Goal: Information Seeking & Learning: Learn about a topic

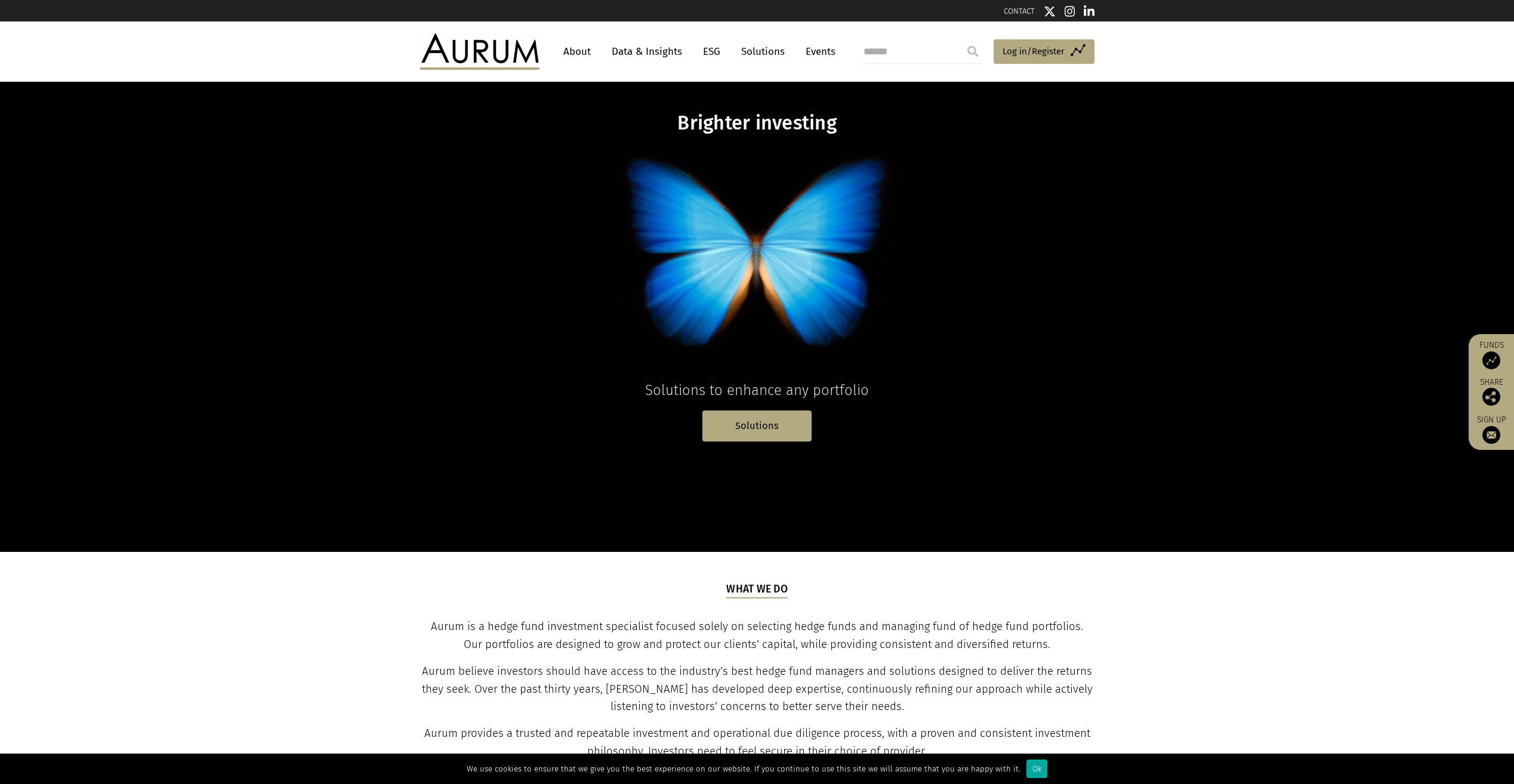
click at [585, 60] on link "About" at bounding box center [577, 52] width 39 height 22
click at [568, 48] on link "About" at bounding box center [577, 52] width 39 height 22
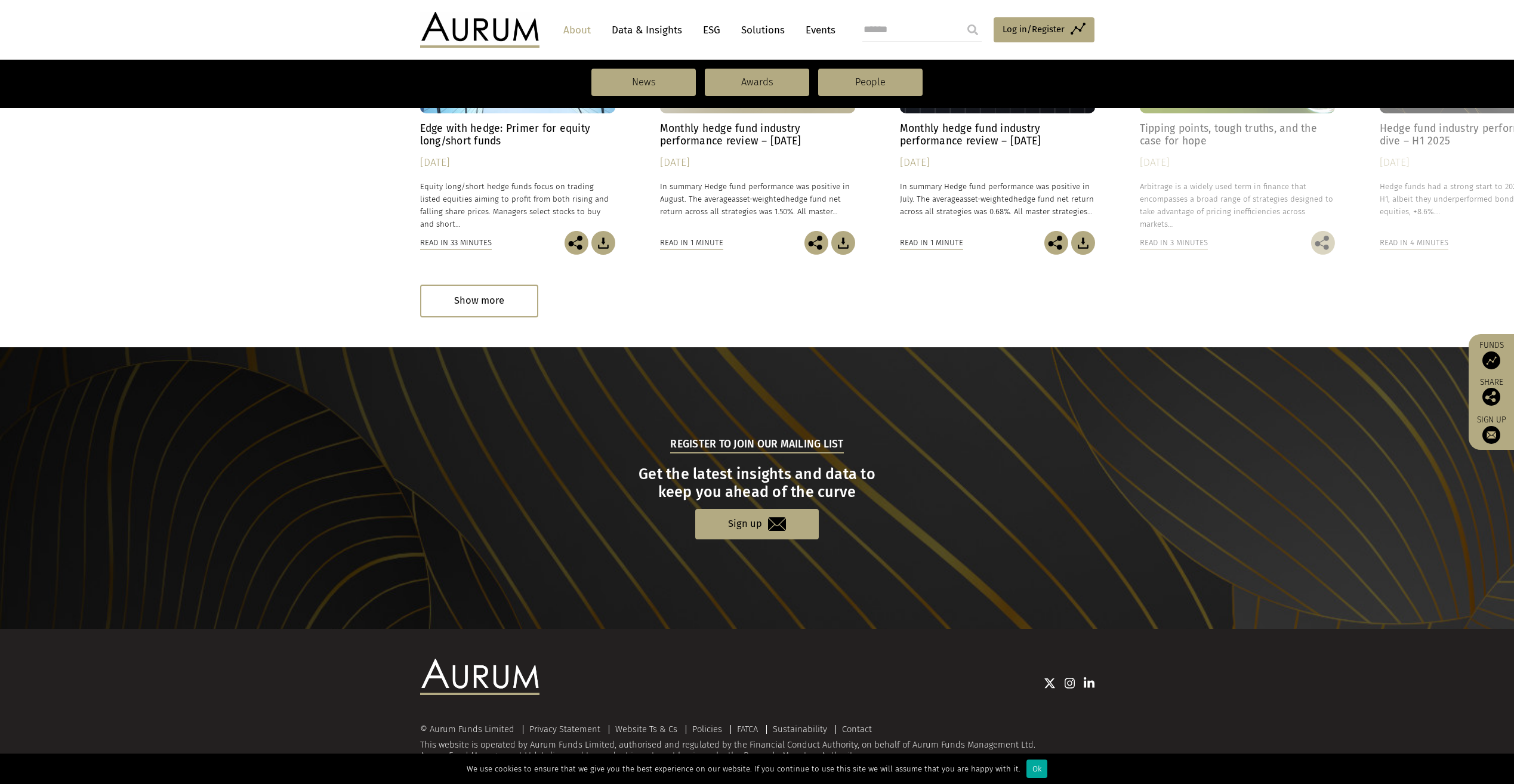
scroll to position [1004, 0]
